Goal: Navigation & Orientation: Find specific page/section

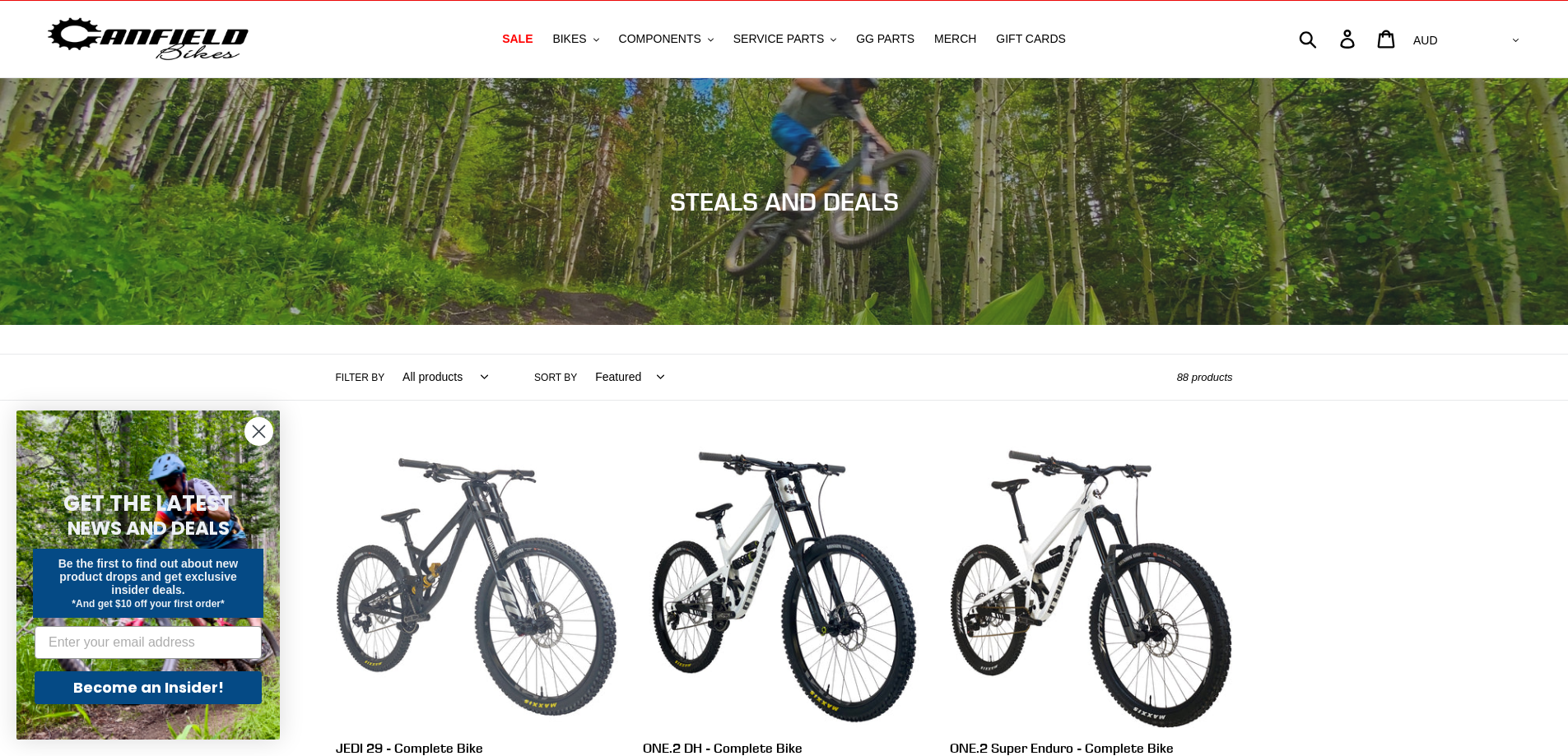
scroll to position [247, 0]
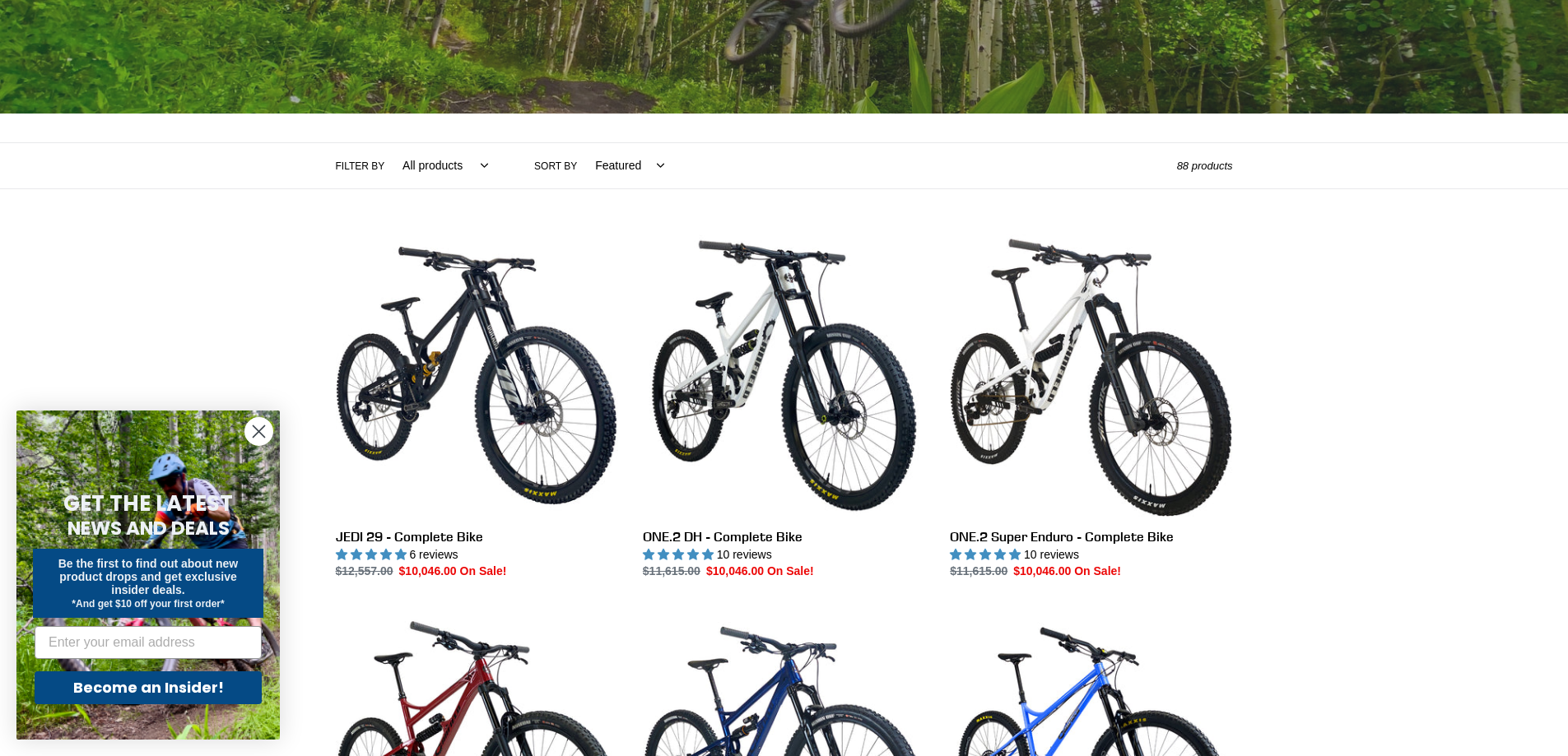
click at [590, 166] on select "Featured Best selling Alphabetically, A-Z Alphabetically, Z-A Price, low to hig…" at bounding box center [625, 166] width 91 height 45
select select "price-ascending"
click at [580, 143] on select "Featured Best selling Alphabetically, A-Z Alphabetically, Z-A Price, low to hig…" at bounding box center [625, 166] width 91 height 45
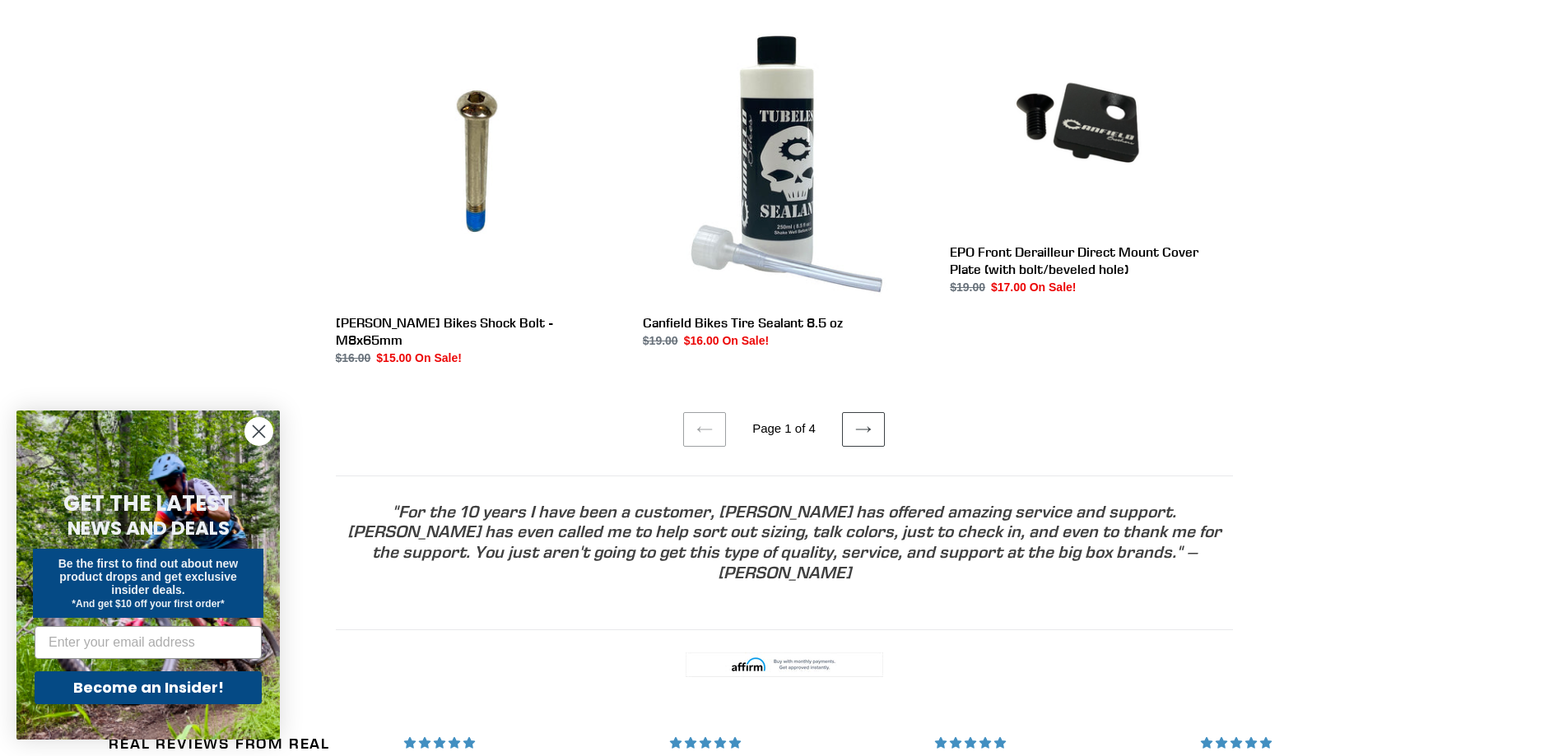
scroll to position [3130, 0]
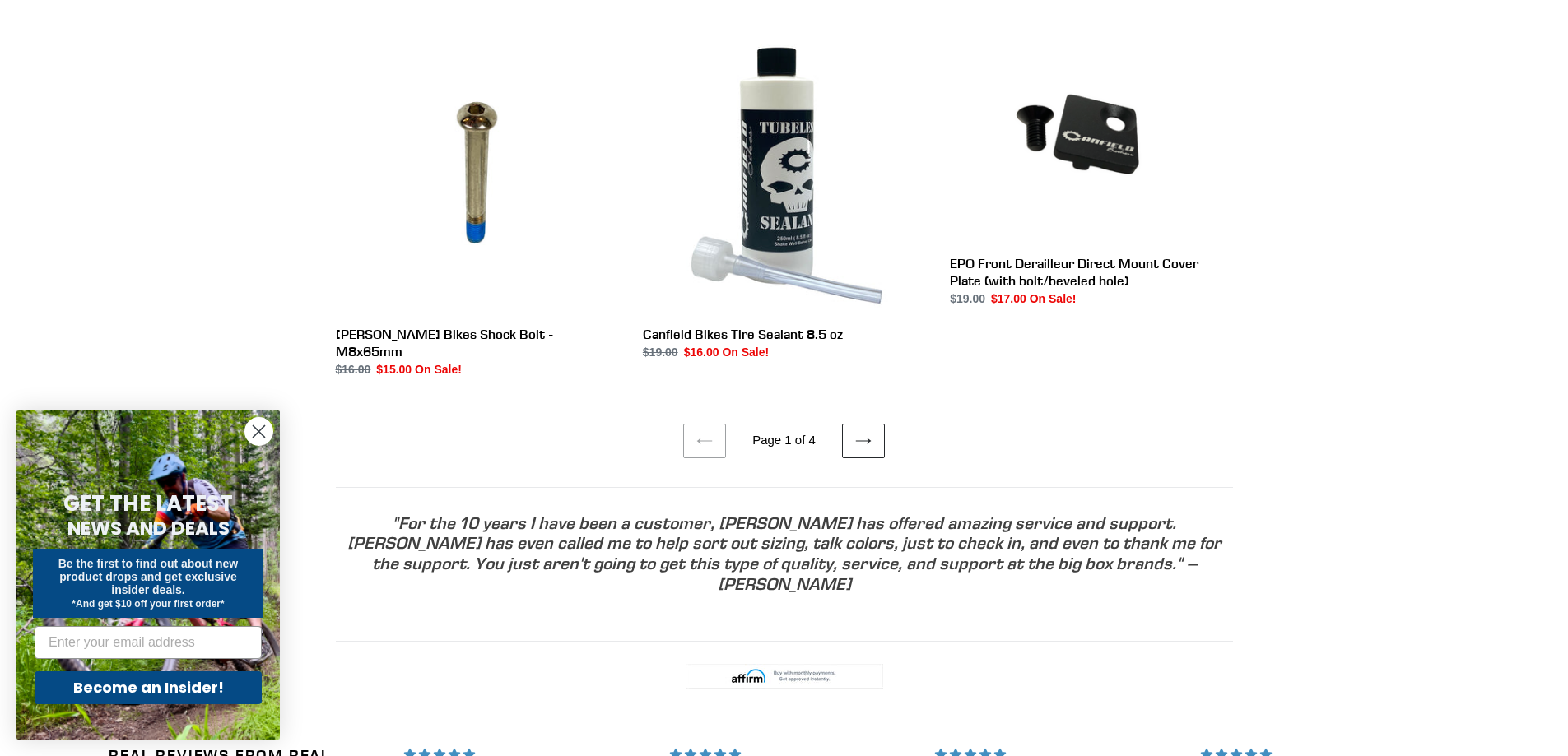
click at [870, 433] on icon at bounding box center [864, 441] width 17 height 17
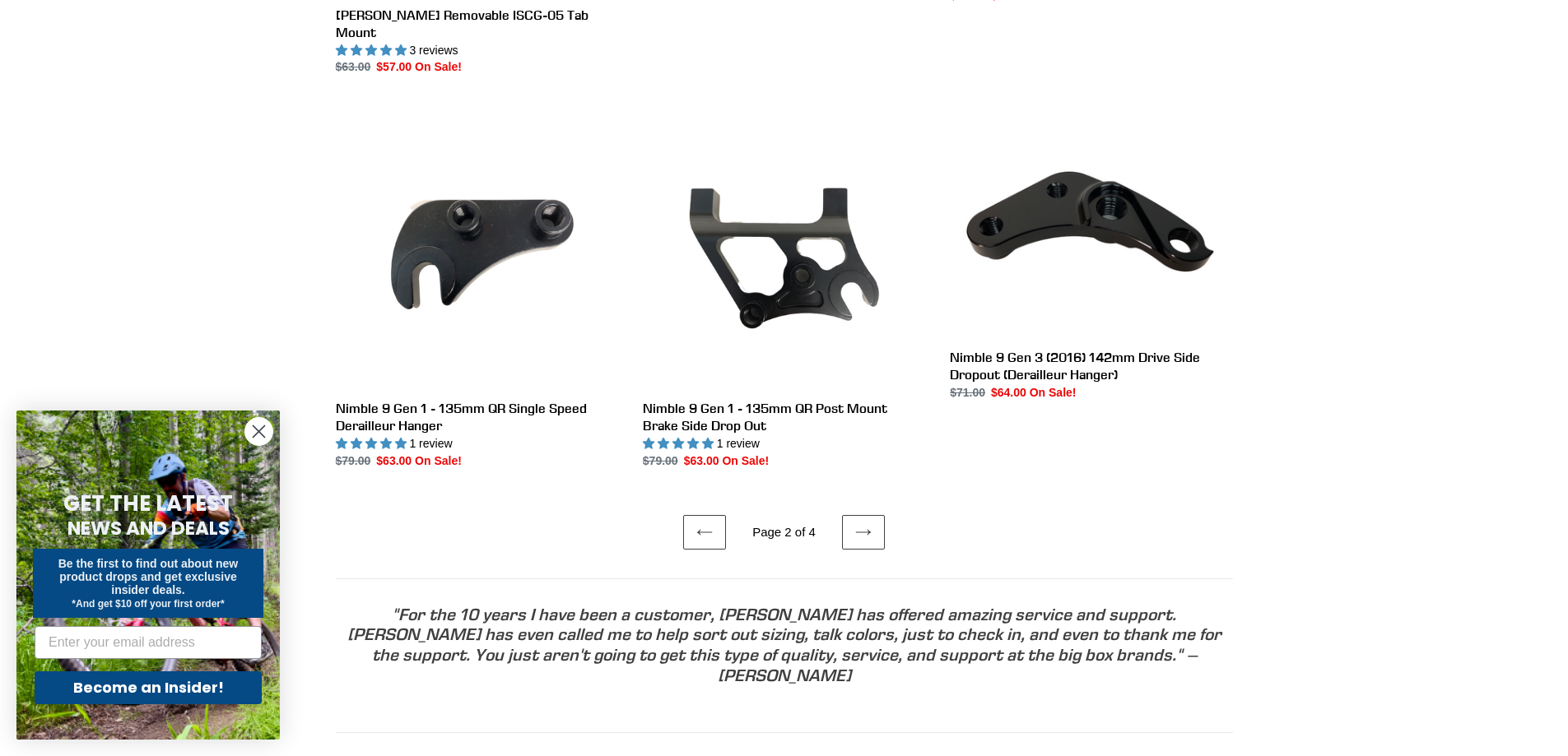
scroll to position [2996, 0]
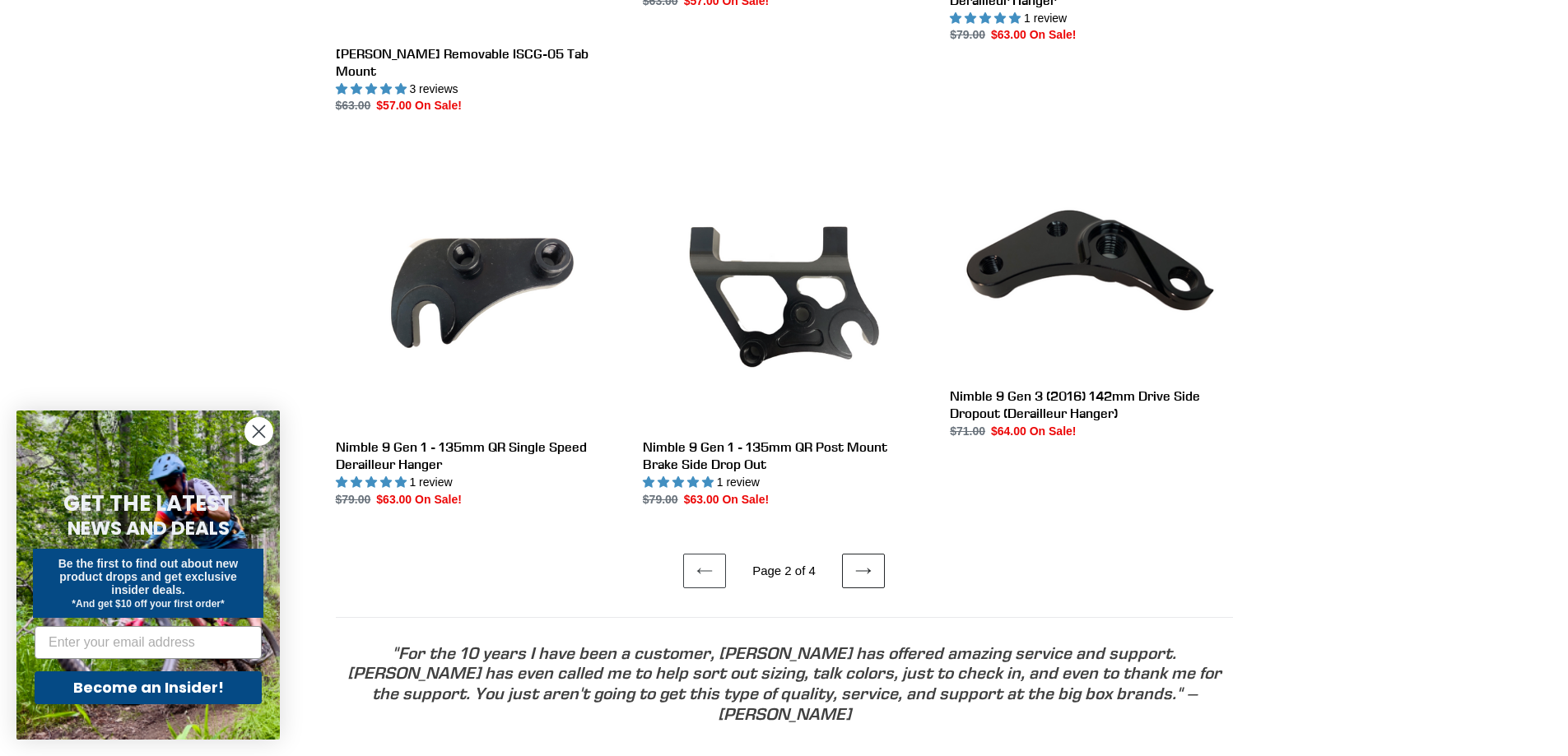
click at [858, 563] on icon at bounding box center [864, 571] width 17 height 17
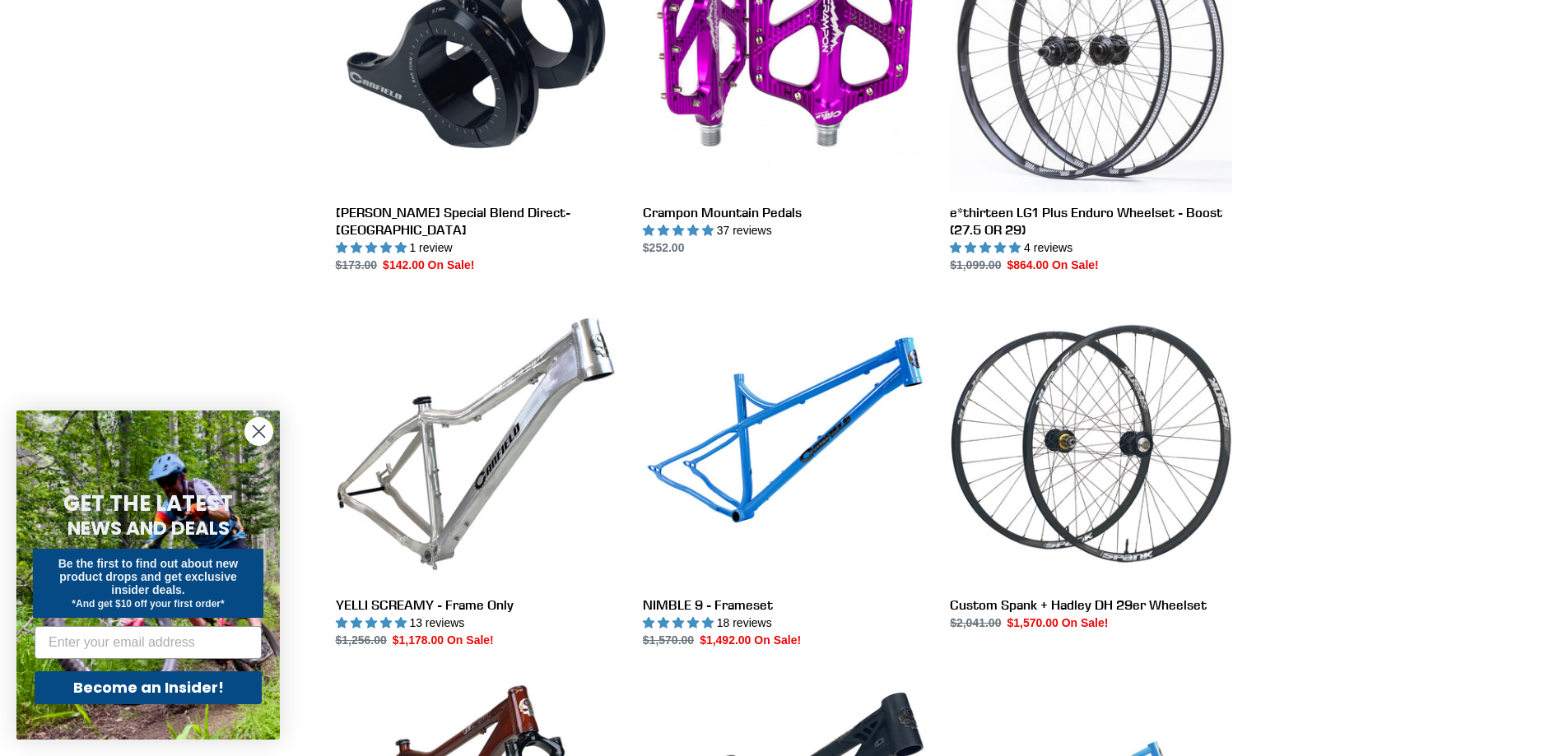
scroll to position [2963, 0]
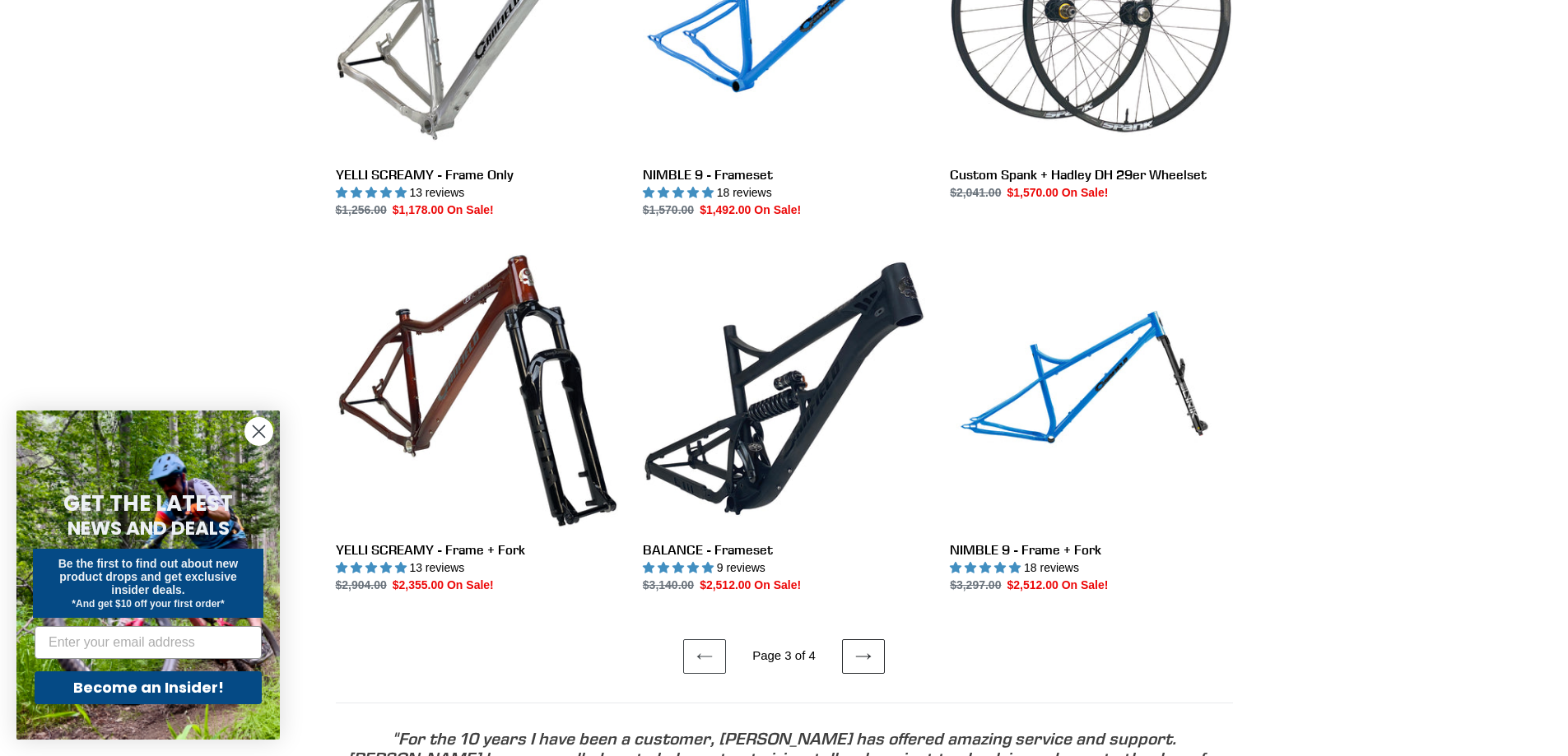
click at [868, 654] on icon at bounding box center [864, 657] width 17 height 17
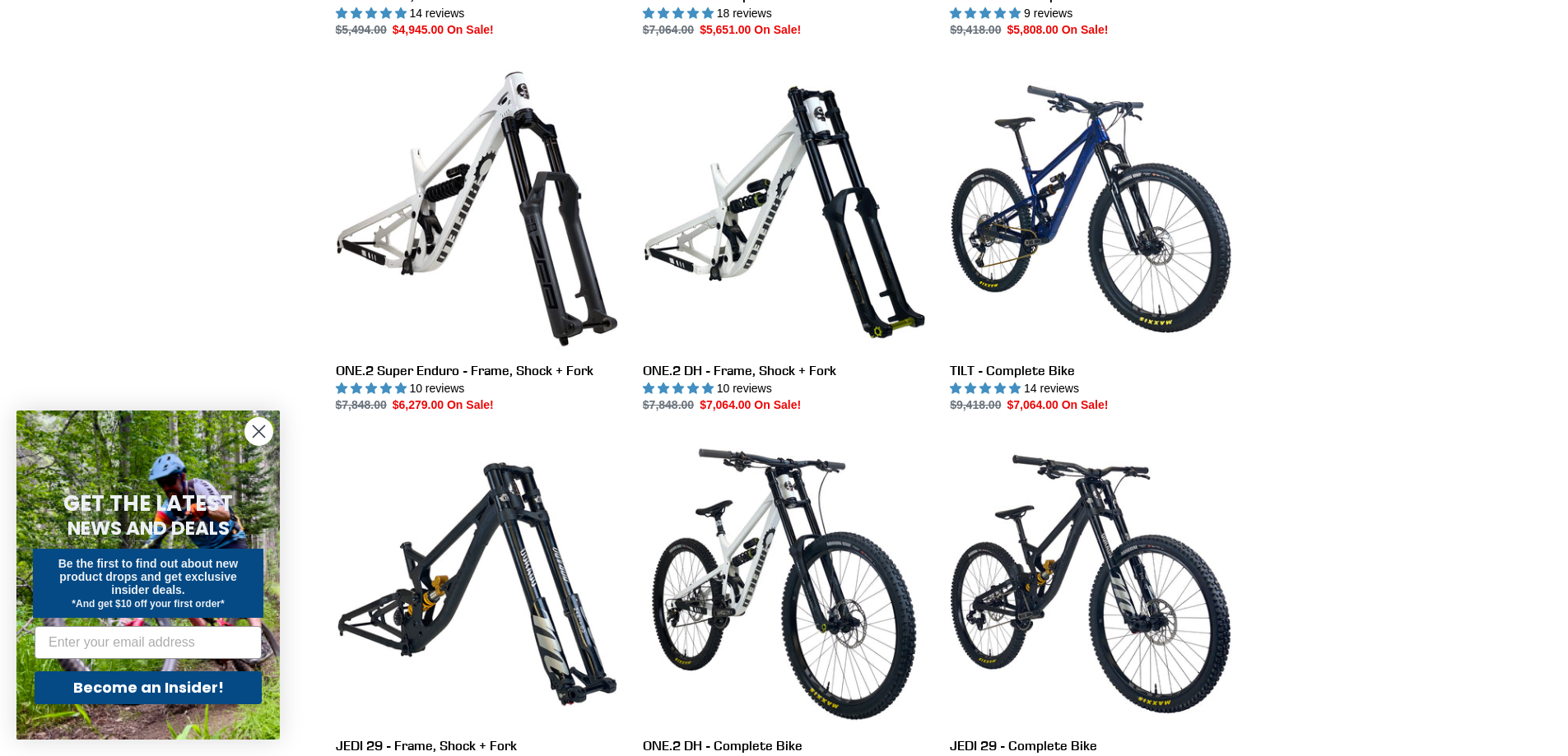
scroll to position [1564, 0]
